Goal: Find contact information: Find contact information

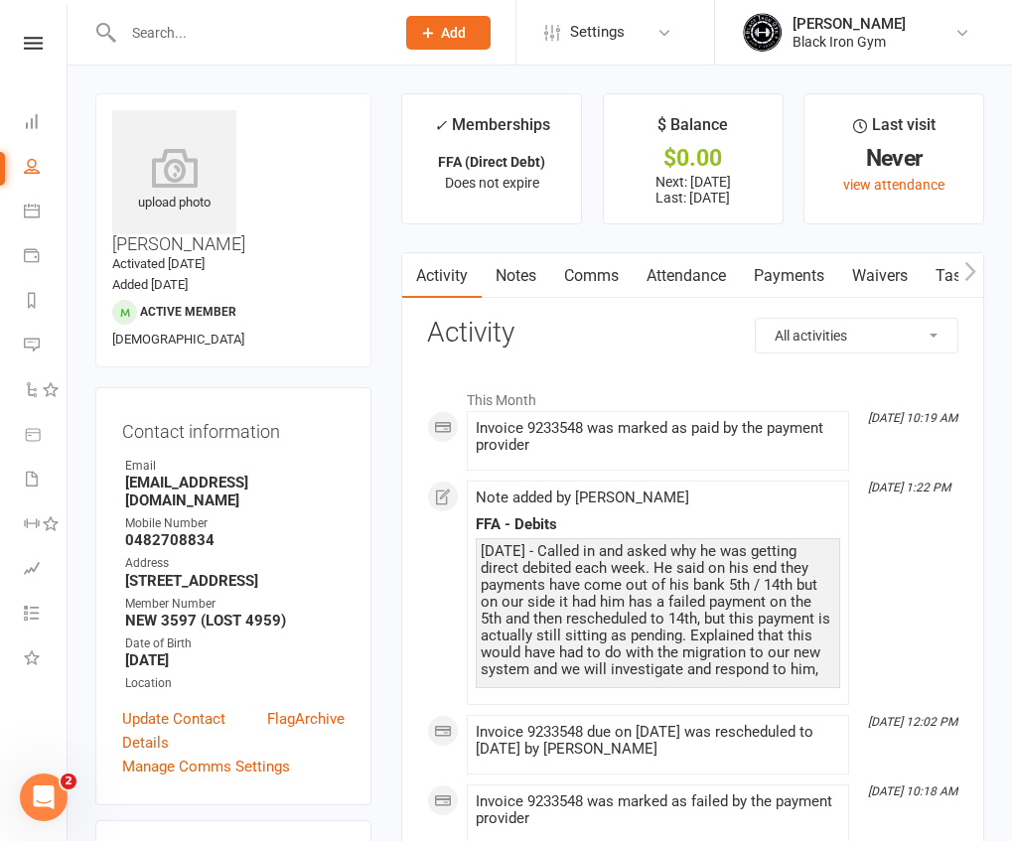
click at [277, 54] on div at bounding box center [237, 32] width 285 height 65
click at [224, 45] on input "text" at bounding box center [248, 33] width 263 height 28
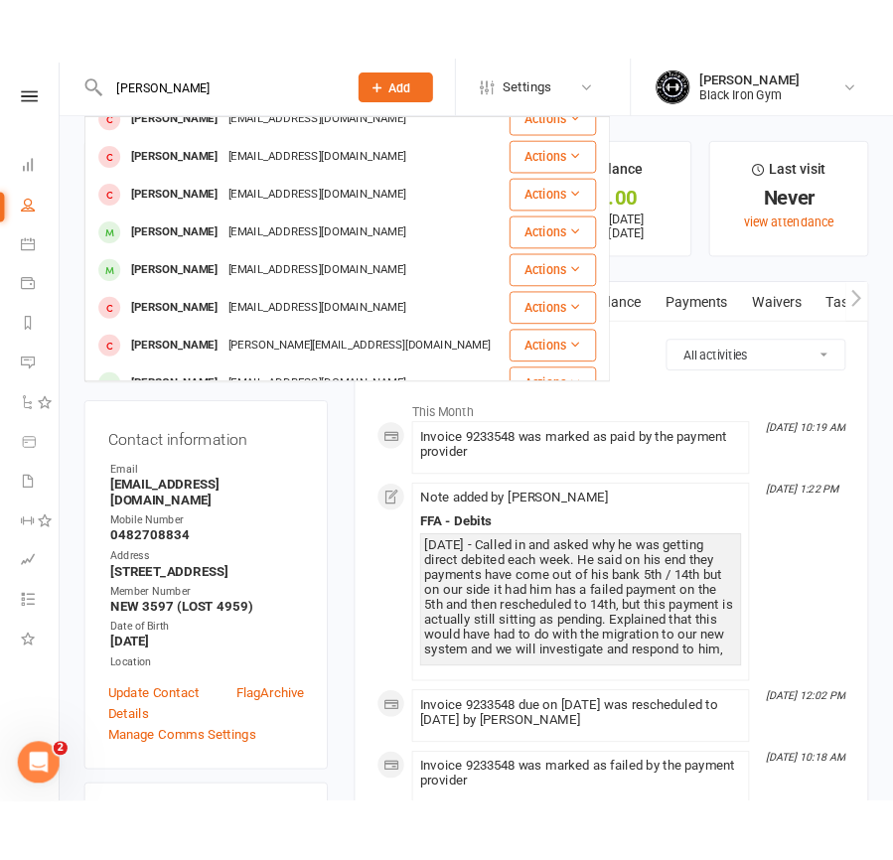
scroll to position [215, 0]
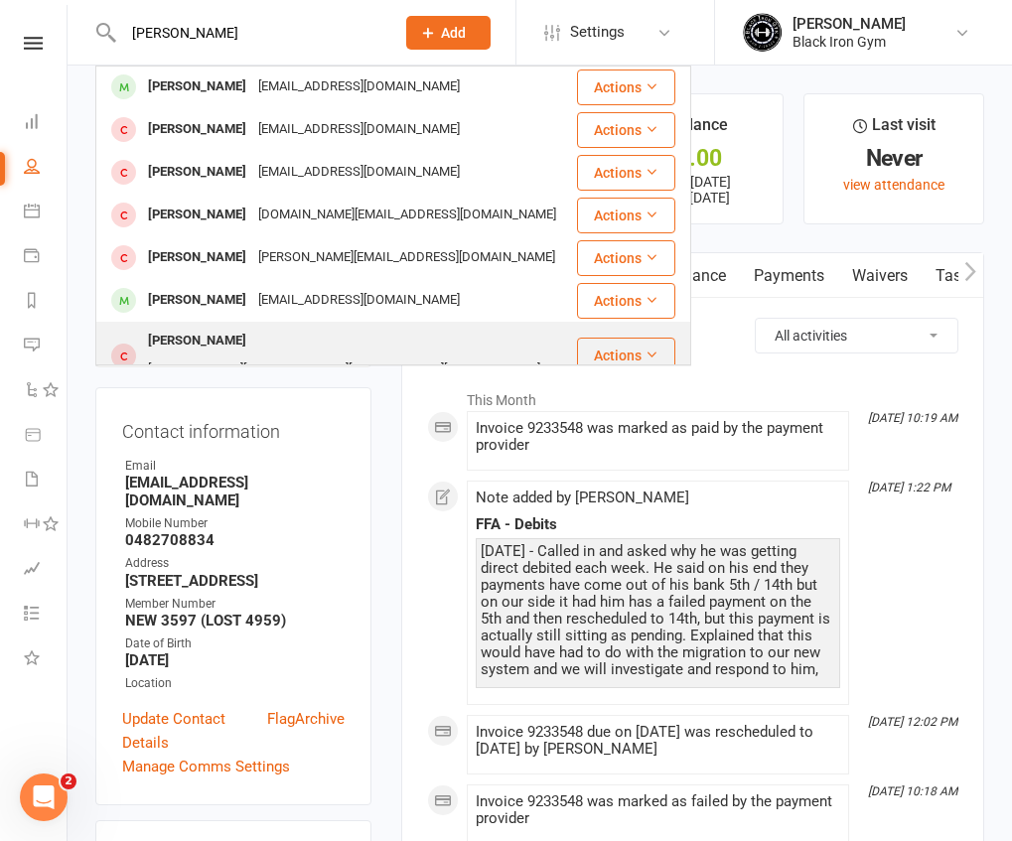
type input "[PERSON_NAME]"
click at [261, 356] on div "[PERSON_NAME][EMAIL_ADDRESS][PERSON_NAME][DOMAIN_NAME]" at bounding box center [344, 370] width 404 height 29
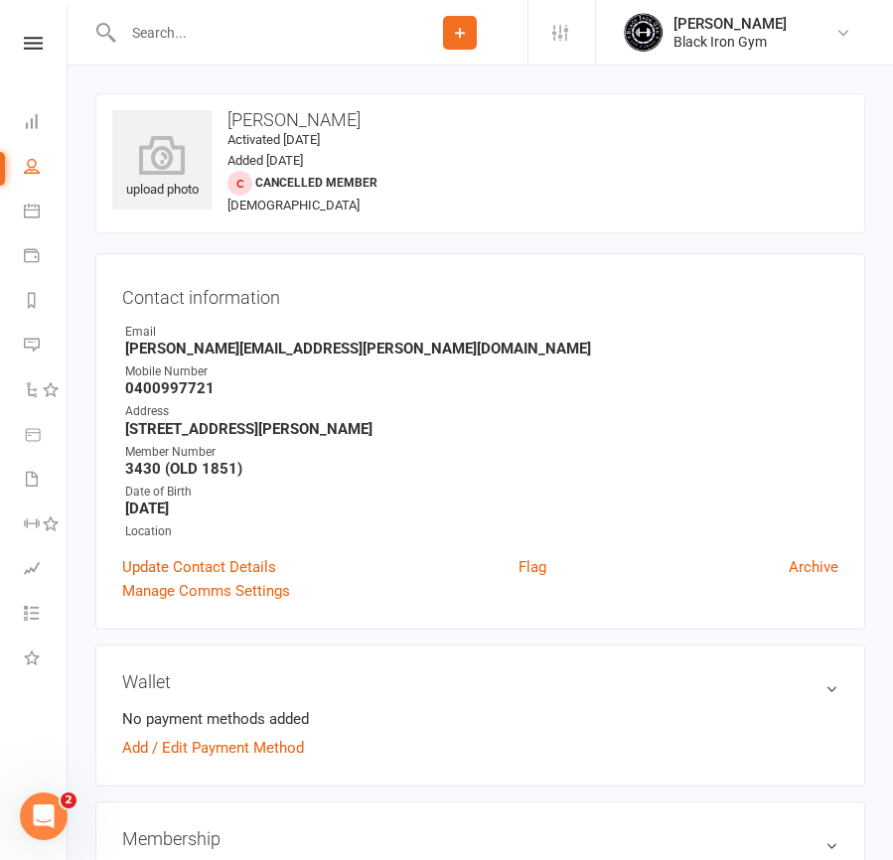
drag, startPoint x: 221, startPoint y: 109, endPoint x: 366, endPoint y: 112, distance: 145.0
click at [366, 112] on div "upload photo [PERSON_NAME] Activated [DATE] Added [DATE] Cancelled member [DEMO…" at bounding box center [480, 163] width 770 height 140
drag, startPoint x: 366, startPoint y: 112, endPoint x: 338, endPoint y: 114, distance: 28.9
copy h3 "[PERSON_NAME]"
drag, startPoint x: 118, startPoint y: 350, endPoint x: 462, endPoint y: 354, distance: 343.7
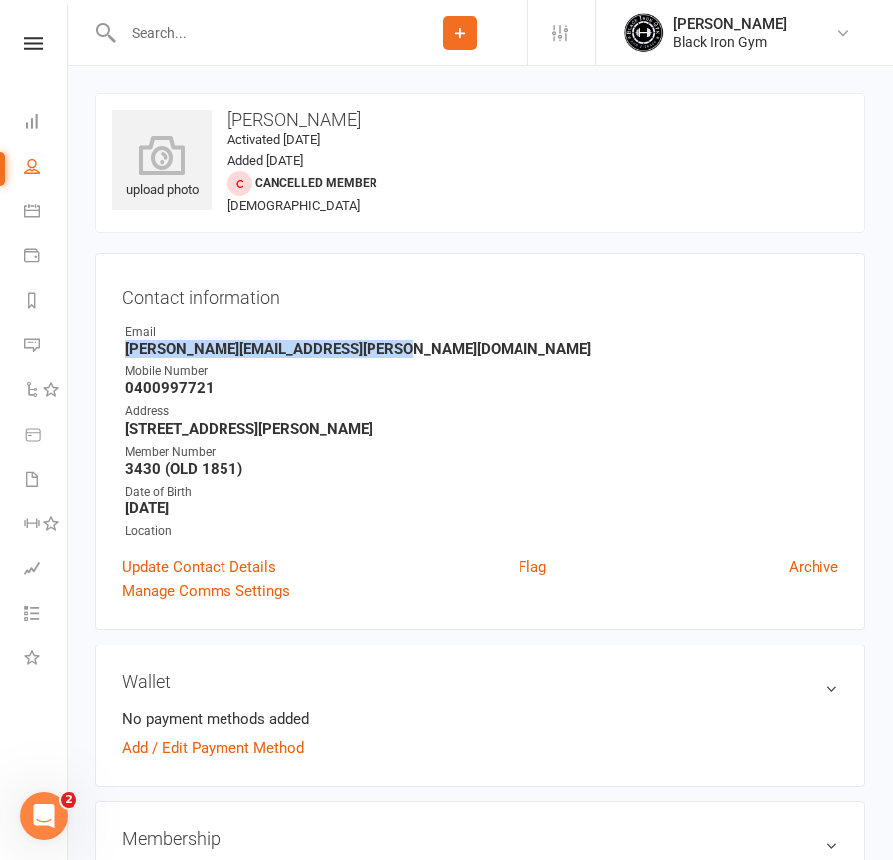
click at [462, 354] on div "Contact information Owner Email [PERSON_NAME][EMAIL_ADDRESS][PERSON_NAME][DOMAI…" at bounding box center [480, 441] width 770 height 376
drag, startPoint x: 461, startPoint y: 354, endPoint x: 353, endPoint y: 352, distance: 108.3
copy strong "[PERSON_NAME][EMAIL_ADDRESS][PERSON_NAME][DOMAIN_NAME]"
drag, startPoint x: 114, startPoint y: 388, endPoint x: 206, endPoint y: 387, distance: 91.4
click at [206, 387] on div "Contact information Owner Email [PERSON_NAME][EMAIL_ADDRESS][PERSON_NAME][DOMAI…" at bounding box center [480, 441] width 770 height 376
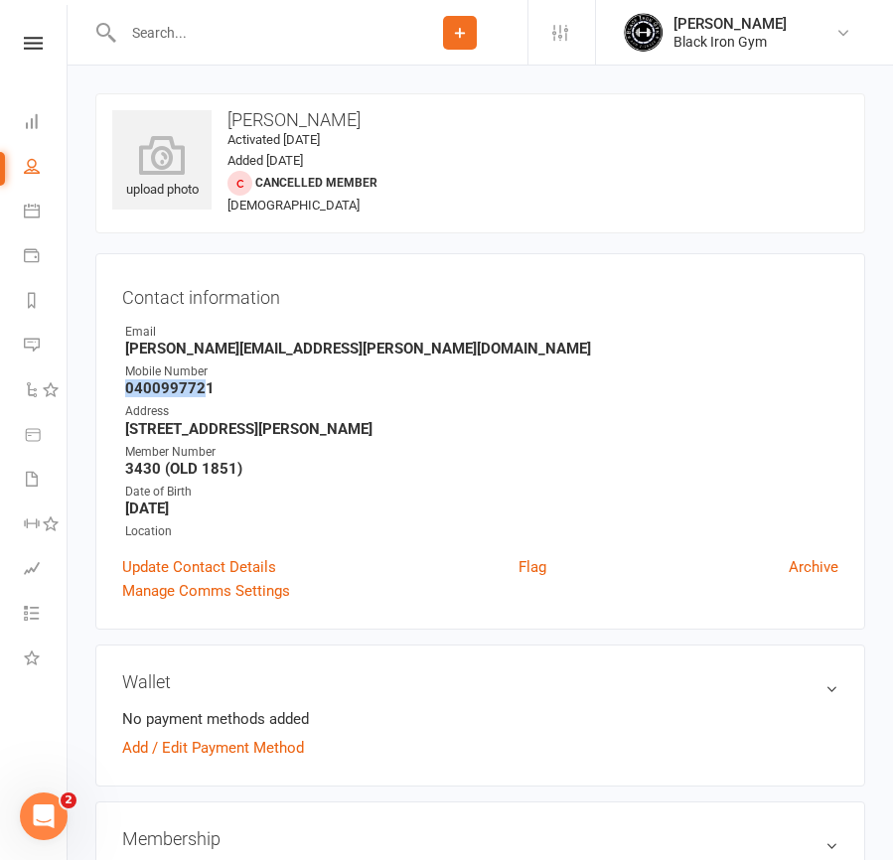
click at [207, 387] on strong "0400997721" at bounding box center [481, 388] width 713 height 18
click at [225, 388] on strong "0400997721" at bounding box center [481, 388] width 713 height 18
drag, startPoint x: 122, startPoint y: 389, endPoint x: 202, endPoint y: 379, distance: 80.1
click at [202, 379] on li "Mobile Number [PHONE_NUMBER]" at bounding box center [480, 379] width 716 height 35
drag, startPoint x: 202, startPoint y: 379, endPoint x: 269, endPoint y: 377, distance: 67.6
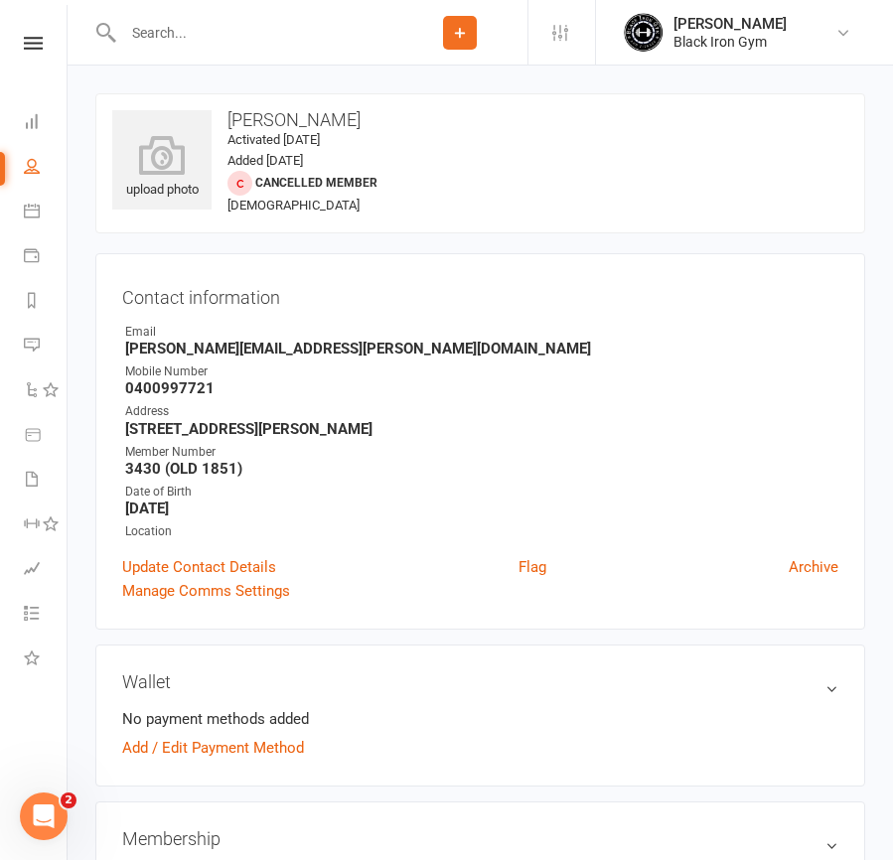
click at [277, 375] on div "Mobile Number" at bounding box center [481, 371] width 713 height 19
drag, startPoint x: 121, startPoint y: 392, endPoint x: 234, endPoint y: 397, distance: 113.3
click at [234, 397] on div "Contact information Owner Email [PERSON_NAME][EMAIL_ADDRESS][PERSON_NAME][DOMAI…" at bounding box center [480, 441] width 770 height 376
drag, startPoint x: 234, startPoint y: 397, endPoint x: 205, endPoint y: 386, distance: 31.7
copy strong "0400997721"
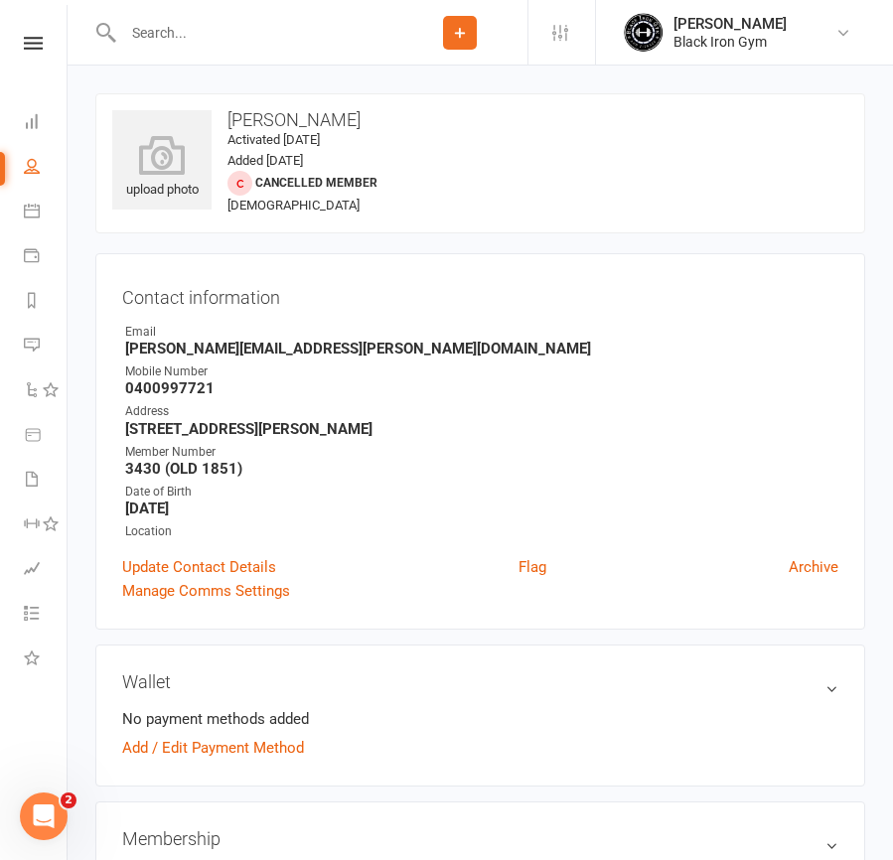
click at [234, 267] on div "Contact information Owner Email [PERSON_NAME][EMAIL_ADDRESS][PERSON_NAME][DOMAI…" at bounding box center [480, 441] width 770 height 376
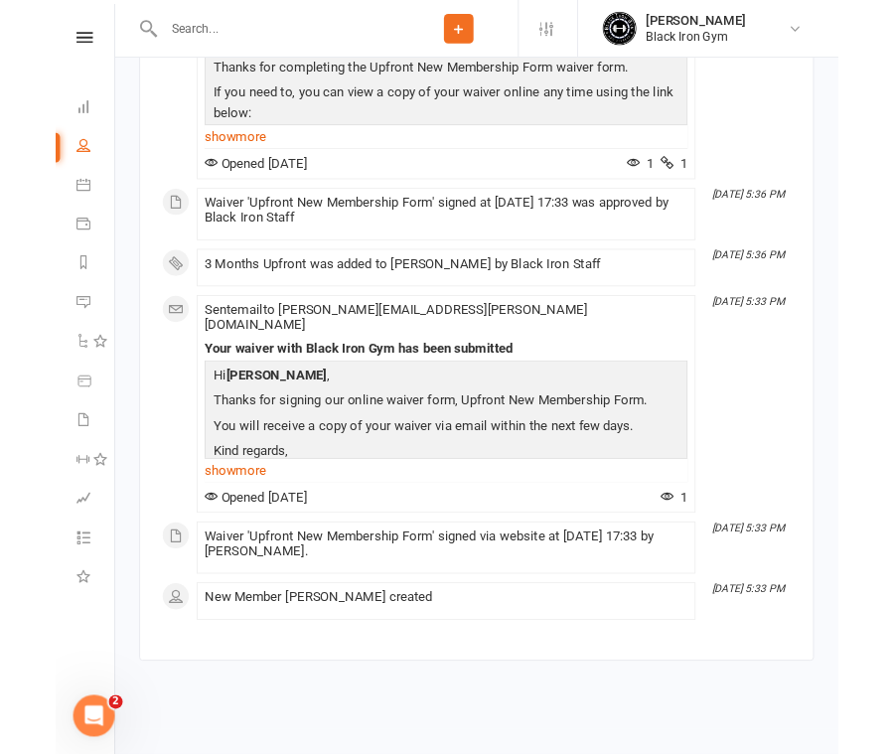
scroll to position [1308, 0]
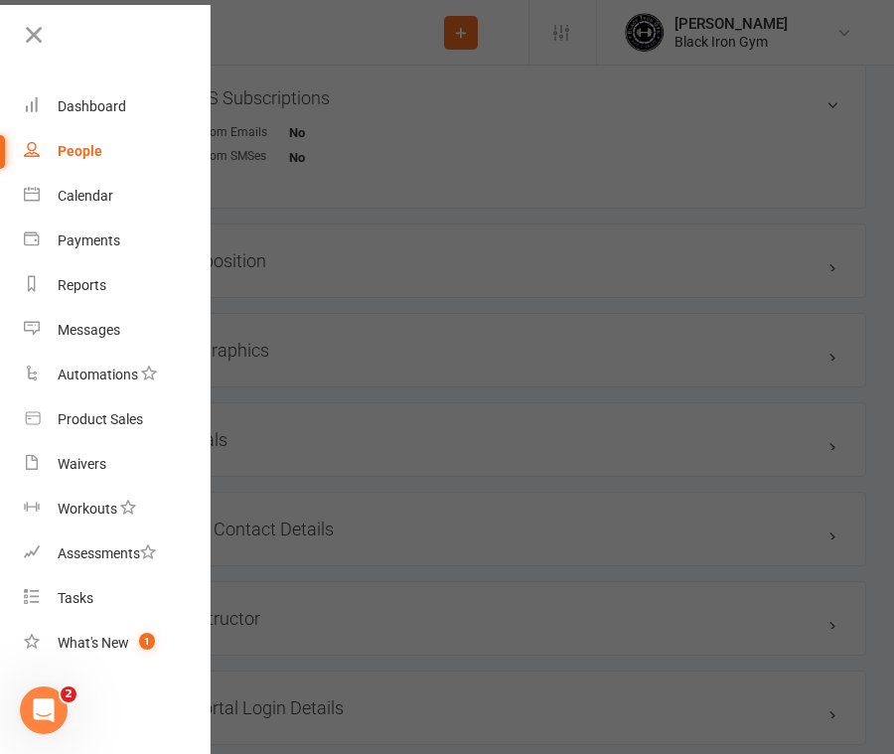
click at [86, 153] on div "People" at bounding box center [80, 151] width 45 height 16
